Goal: Task Accomplishment & Management: Use online tool/utility

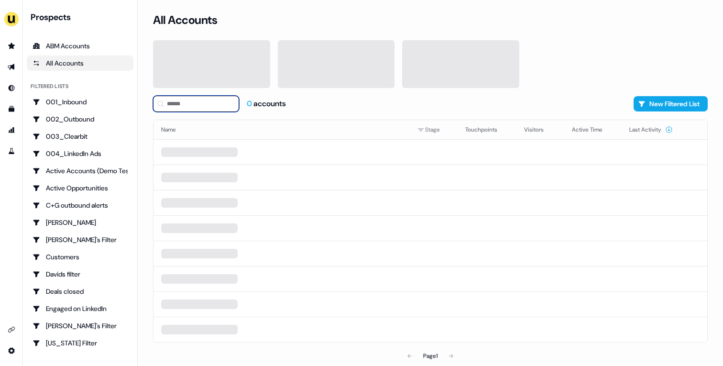
click at [186, 106] on input at bounding box center [196, 104] width 86 height 16
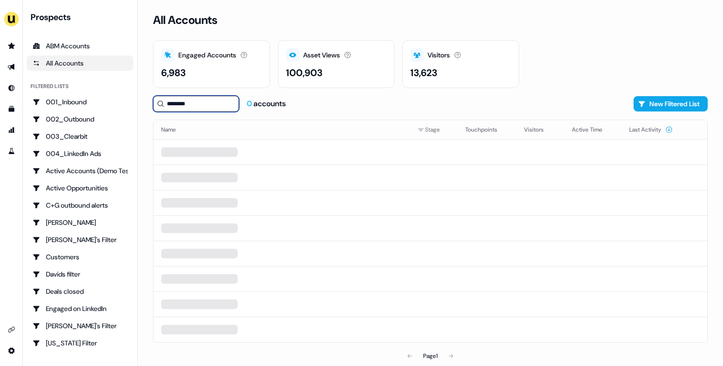
type input "********"
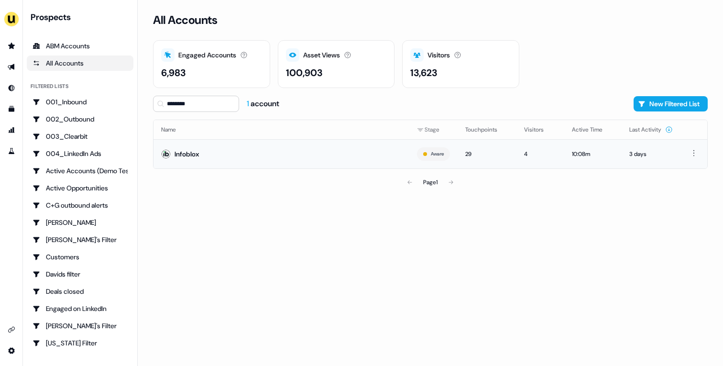
click at [288, 147] on td "Infoblox" at bounding box center [282, 153] width 256 height 29
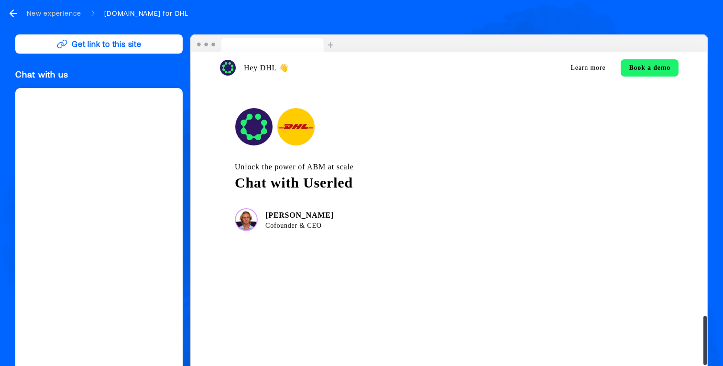
scroll to position [1734, 0]
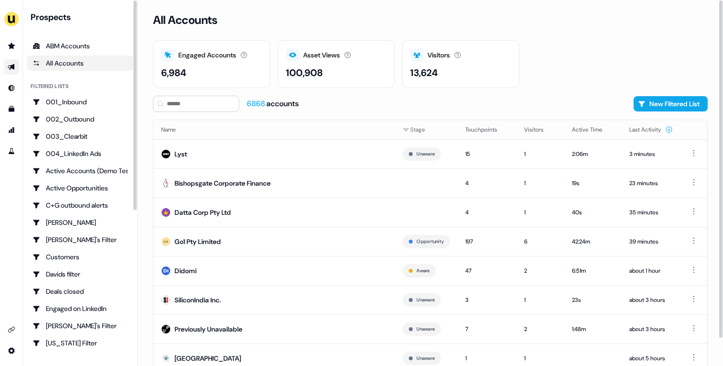
click at [11, 68] on icon "Go to outbound experience" at bounding box center [12, 67] width 8 height 8
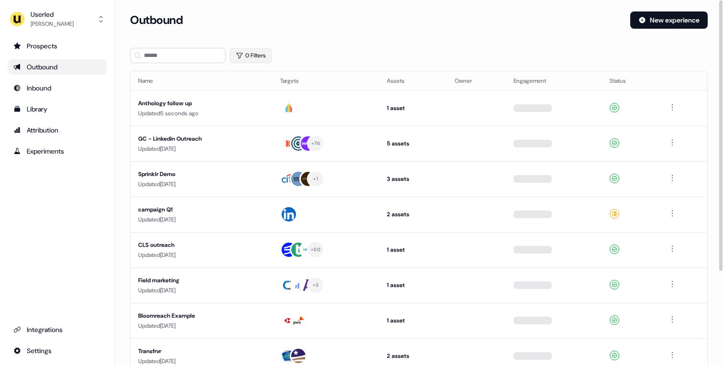
click at [269, 54] on button "0 Filters" at bounding box center [251, 55] width 43 height 15
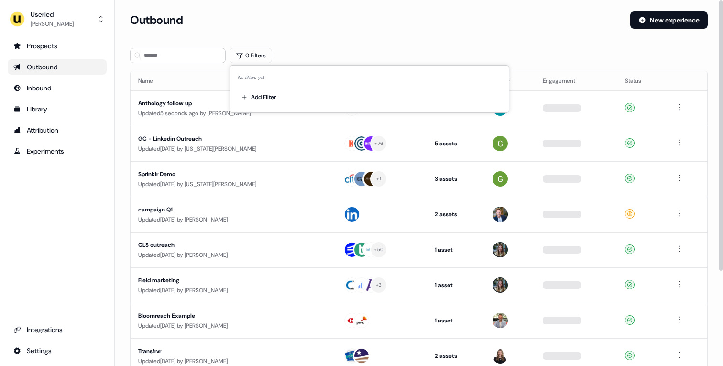
click at [283, 99] on div "Add Filter" at bounding box center [370, 95] width 264 height 19
click at [265, 99] on html "For the best experience switch devices to a bigger screen. Go to [DOMAIN_NAME] …" at bounding box center [361, 183] width 723 height 366
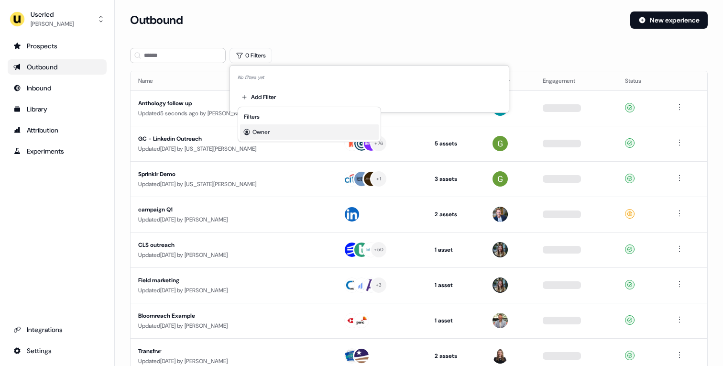
click at [287, 135] on div "Owner" at bounding box center [309, 131] width 139 height 15
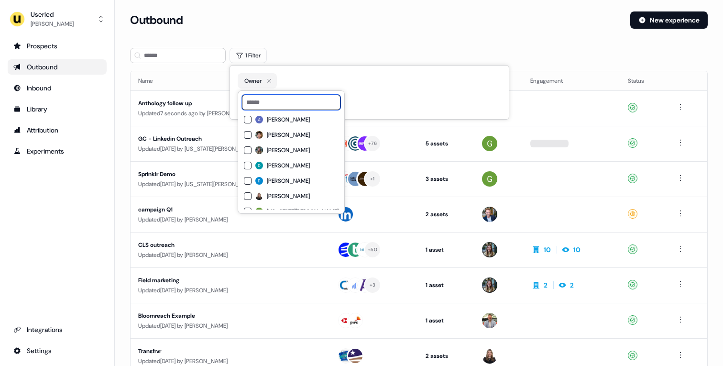
click at [285, 106] on input at bounding box center [291, 102] width 99 height 15
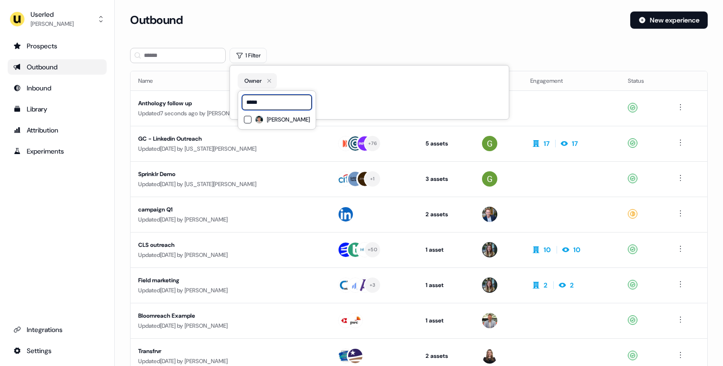
type input "*****"
click at [284, 123] on div "[PERSON_NAME]" at bounding box center [277, 119] width 66 height 11
click at [309, 49] on div "1 Filter" at bounding box center [419, 55] width 578 height 15
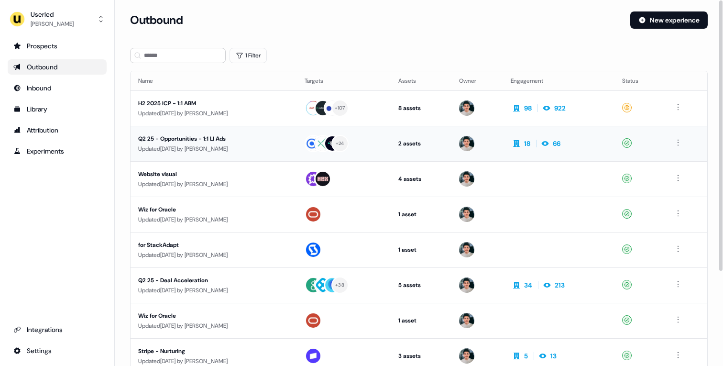
click at [284, 136] on div "Q2 25 - Opportunities - 1:1 LI Ads" at bounding box center [213, 139] width 151 height 10
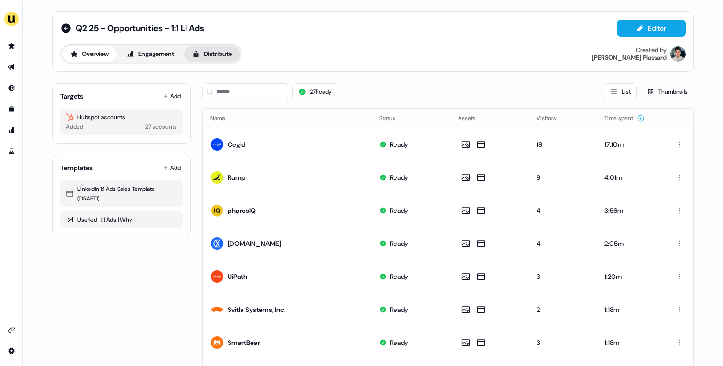
click at [228, 53] on button "Distribute" at bounding box center [212, 53] width 56 height 15
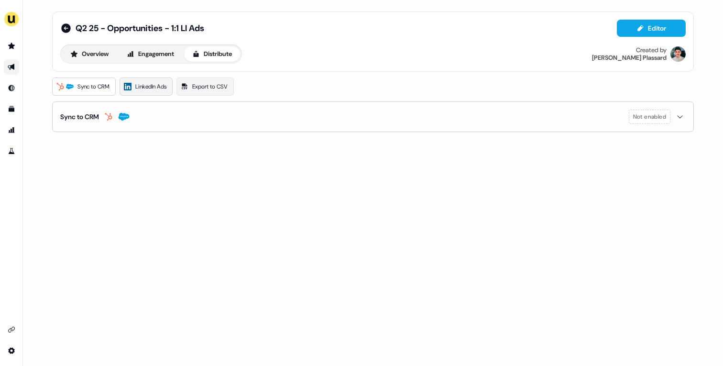
click at [133, 81] on link "LinkedIn Ads" at bounding box center [146, 86] width 53 height 18
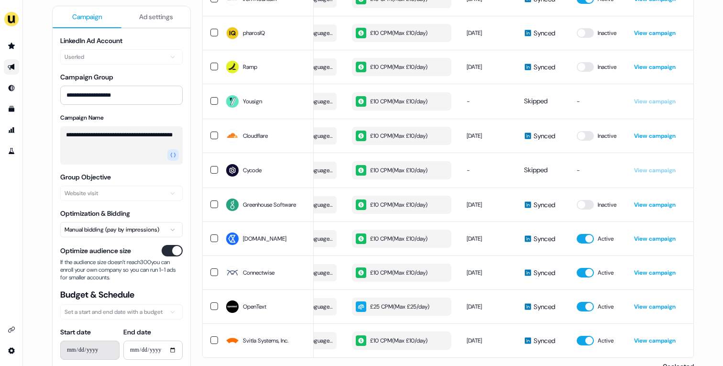
scroll to position [731, 0]
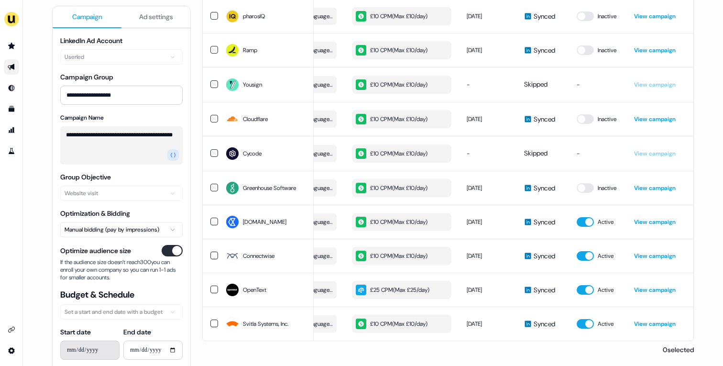
click at [10, 68] on icon "Go to outbound experience" at bounding box center [11, 67] width 7 height 6
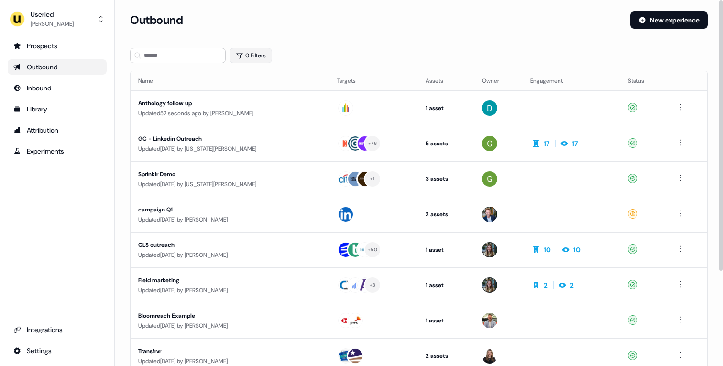
click at [245, 60] on button "0 Filters" at bounding box center [251, 55] width 43 height 15
click at [267, 99] on html "For the best experience switch devices to a bigger screen. Go to [DOMAIN_NAME] …" at bounding box center [361, 183] width 723 height 366
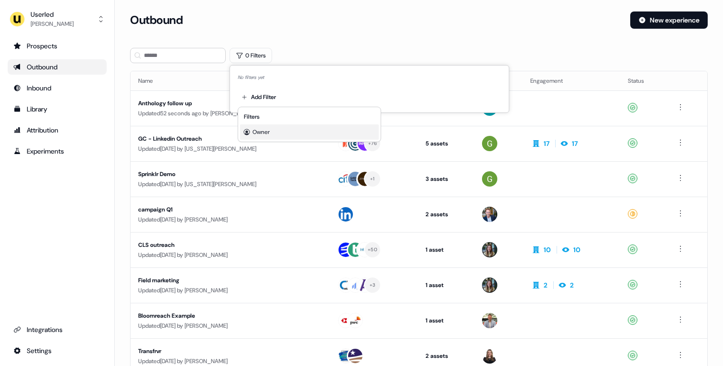
click at [278, 130] on div "Owner" at bounding box center [309, 131] width 139 height 15
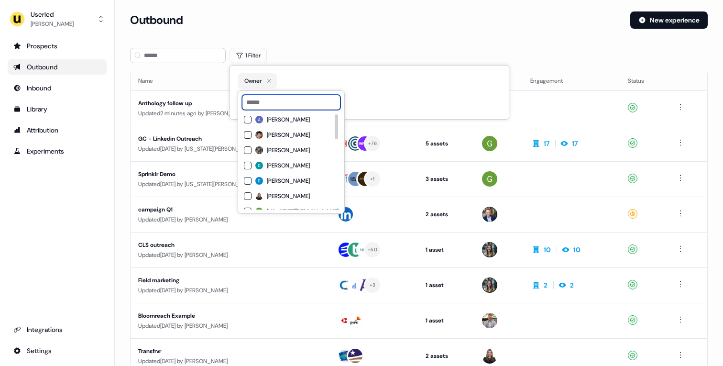
click at [297, 103] on input at bounding box center [291, 102] width 99 height 15
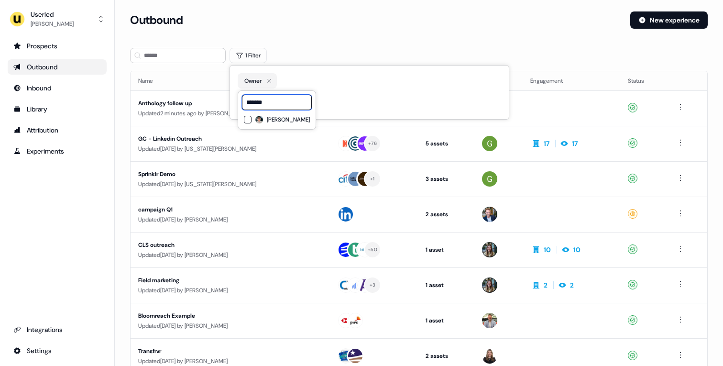
type input "*******"
click at [295, 122] on span "[PERSON_NAME]" at bounding box center [288, 120] width 43 height 8
click at [343, 43] on section "Loading... Outbound New experience 1 Filter Name Targets Assets Owner Engagemen…" at bounding box center [419, 252] width 609 height 483
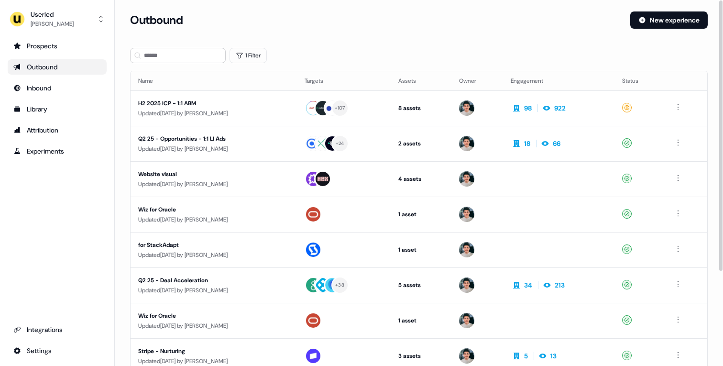
click at [289, 101] on div "H2 2025 ICP - 1:1 ABM" at bounding box center [213, 104] width 151 height 10
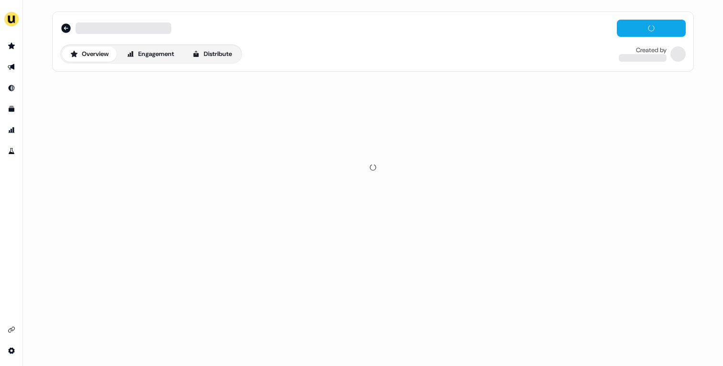
click at [207, 62] on div "Overview Engagement Distribute" at bounding box center [151, 53] width 182 height 19
click at [204, 59] on button "Distribute" at bounding box center [212, 53] width 56 height 15
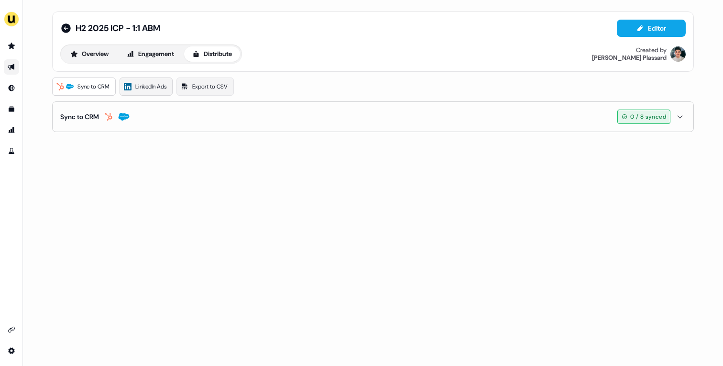
click at [155, 94] on link "LinkedIn Ads" at bounding box center [146, 86] width 53 height 18
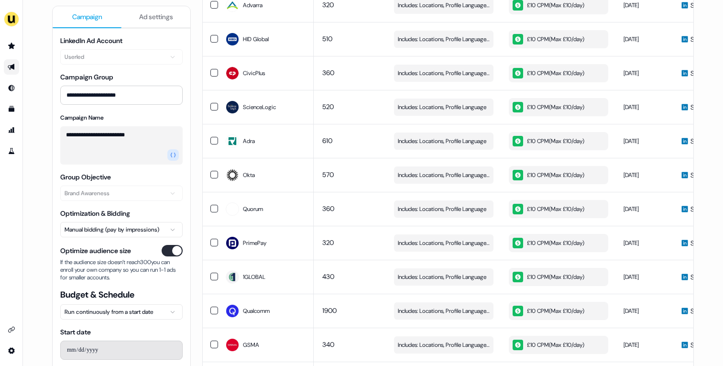
scroll to position [1442, 0]
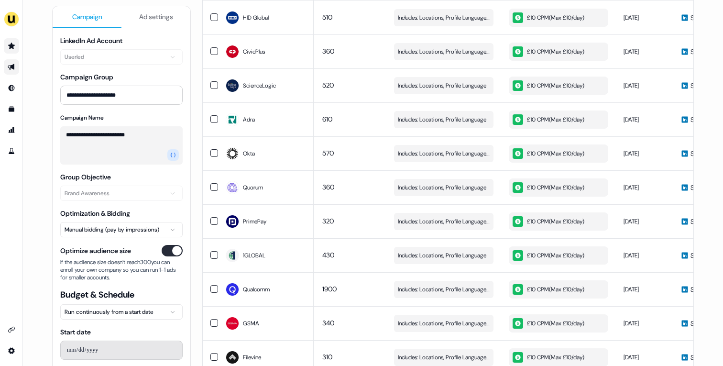
click at [10, 43] on icon "Go to prospects" at bounding box center [12, 46] width 8 height 8
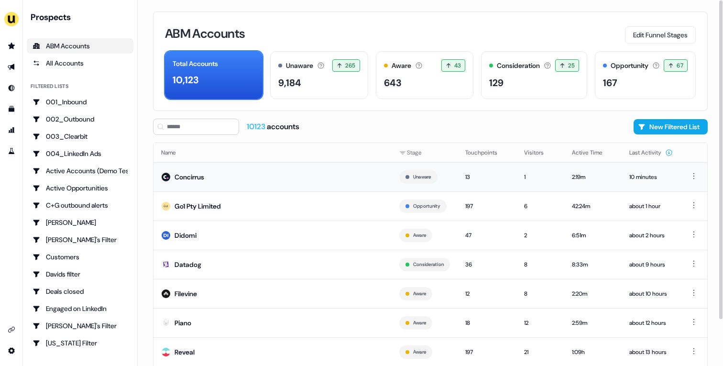
click at [308, 172] on td "Concirrus" at bounding box center [273, 176] width 238 height 29
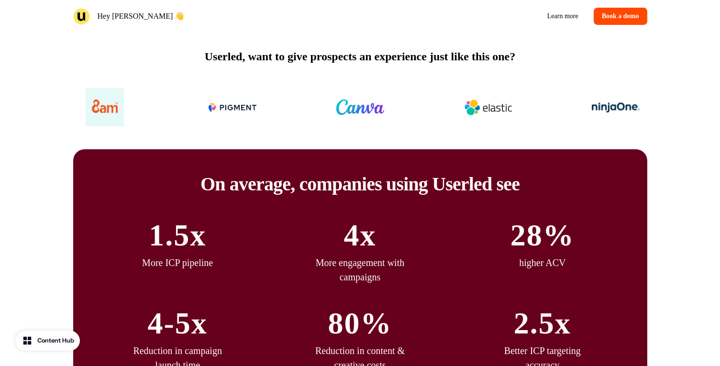
scroll to position [2710, 0]
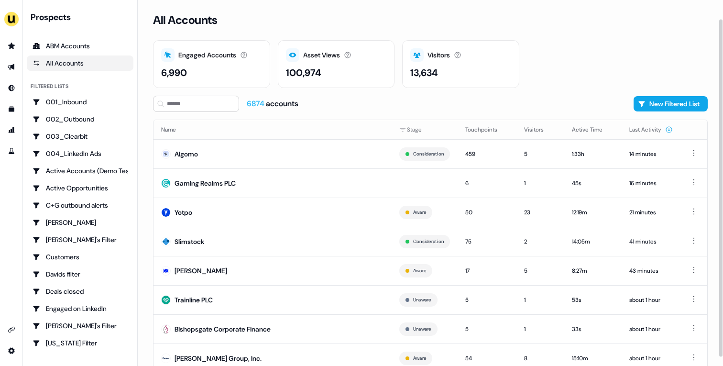
scroll to position [30, 0]
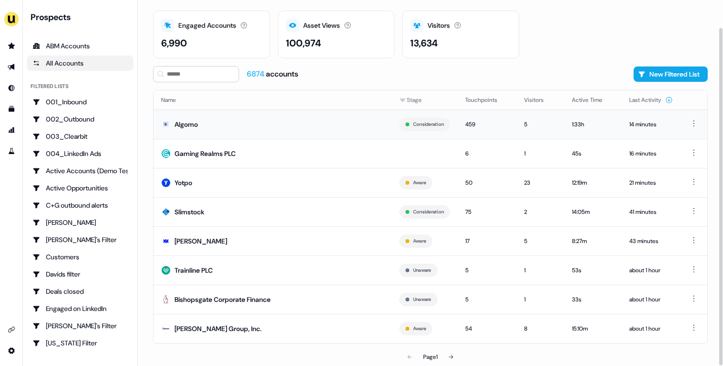
click at [318, 122] on td "Algomo" at bounding box center [273, 124] width 238 height 29
